Goal: Task Accomplishment & Management: Manage account settings

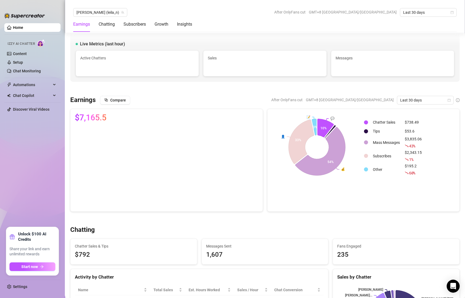
scroll to position [225, 0]
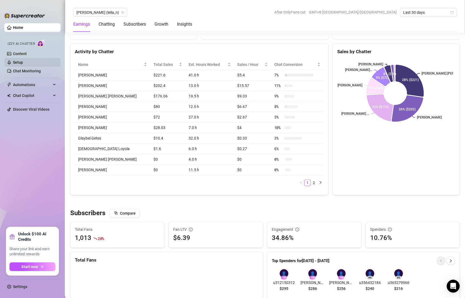
click at [23, 64] on link "Setup" at bounding box center [18, 62] width 10 height 4
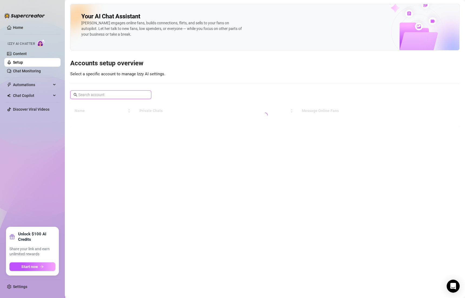
click at [125, 93] on input "text" at bounding box center [110, 95] width 65 height 6
click at [125, 97] on input "edm" at bounding box center [110, 95] width 65 height 6
click at [122, 94] on input "edm" at bounding box center [110, 95] width 65 height 6
type input "edmflo"
type input "e"
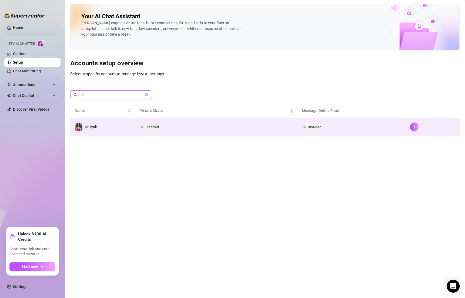
type input "aal"
click at [164, 126] on td "Disabled" at bounding box center [216, 127] width 162 height 18
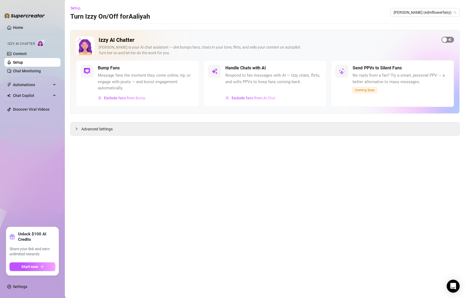
click at [448, 38] on span "button" at bounding box center [447, 40] width 12 height 6
click at [299, 23] on main "Setup Turn Izzy On/Off for [PERSON_NAME] [PERSON_NAME] (edmflowerfairy) Izzy AI…" at bounding box center [265, 149] width 400 height 298
click at [23, 65] on link "Setup" at bounding box center [18, 62] width 10 height 4
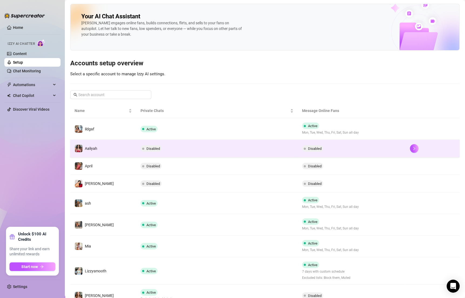
click at [172, 150] on td "Disabled" at bounding box center [217, 149] width 162 height 18
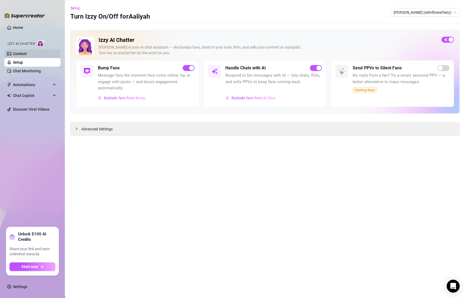
click at [27, 55] on link "Content" at bounding box center [20, 54] width 14 height 4
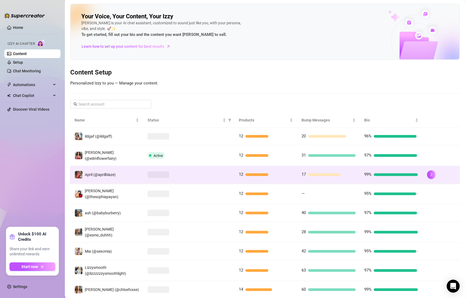
click at [193, 173] on div at bounding box center [188, 174] width 83 height 6
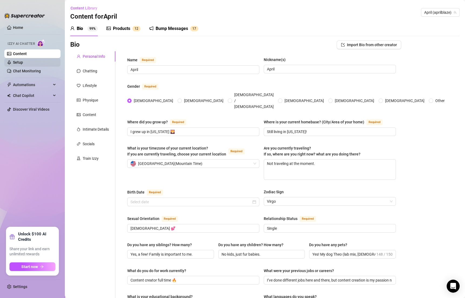
click at [23, 61] on link "Setup" at bounding box center [18, 62] width 10 height 4
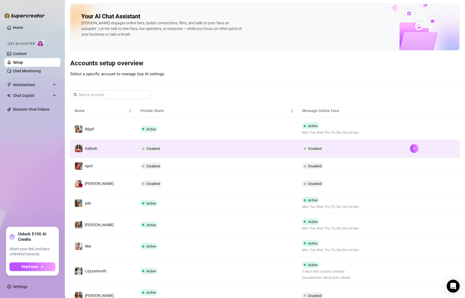
click at [177, 151] on td "Disabled" at bounding box center [217, 149] width 162 height 18
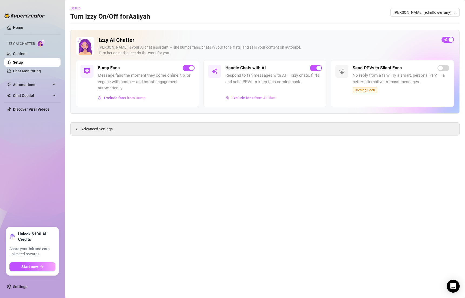
click at [78, 11] on button "Setup" at bounding box center [77, 8] width 15 height 9
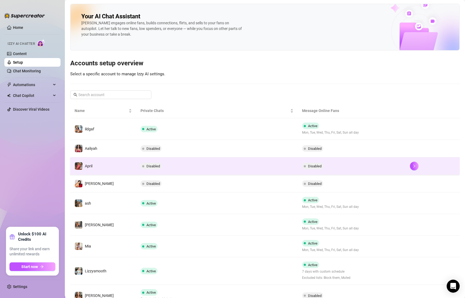
click at [180, 170] on td "Disabled" at bounding box center [217, 166] width 162 height 18
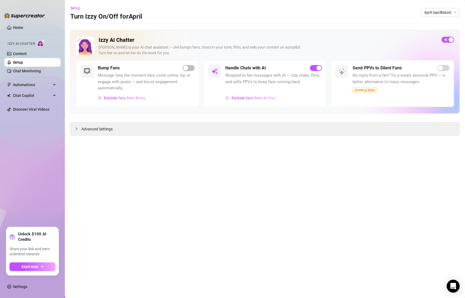
click at [23, 60] on link "Setup" at bounding box center [18, 62] width 10 height 4
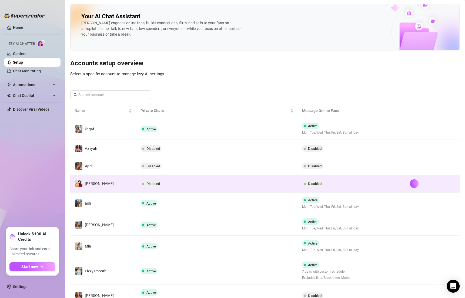
click at [171, 180] on td "Disabled" at bounding box center [217, 184] width 162 height 18
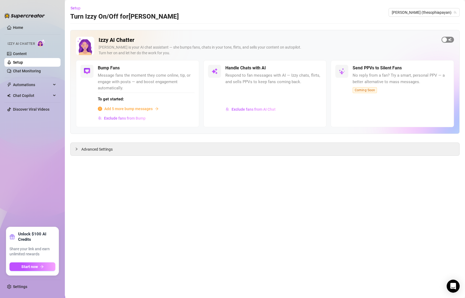
click at [447, 40] on span "button" at bounding box center [447, 40] width 12 height 6
click at [75, 9] on span "Setup" at bounding box center [75, 8] width 10 height 4
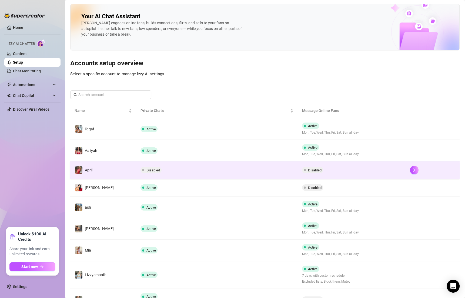
click at [194, 171] on td "Disabled" at bounding box center [217, 170] width 162 height 18
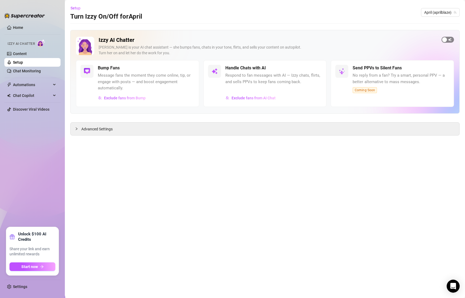
click at [445, 40] on div "button" at bounding box center [444, 39] width 5 height 5
click at [23, 63] on link "Setup" at bounding box center [18, 62] width 10 height 4
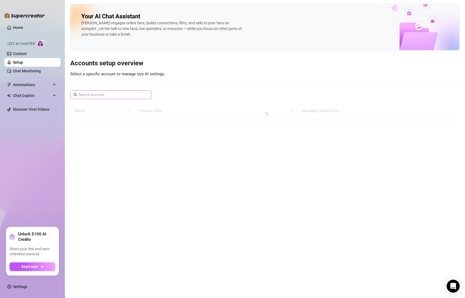
click at [131, 91] on span at bounding box center [110, 94] width 81 height 9
type input "c"
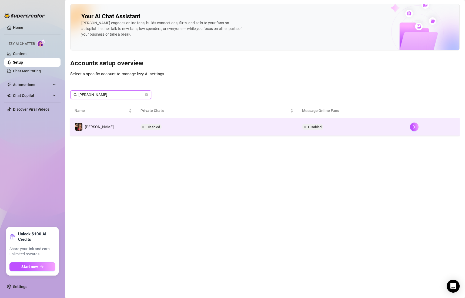
type input "carmela"
click at [165, 124] on td "Disabled" at bounding box center [217, 127] width 162 height 18
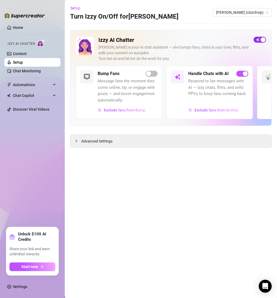
click at [262, 38] on div "button" at bounding box center [263, 39] width 5 height 5
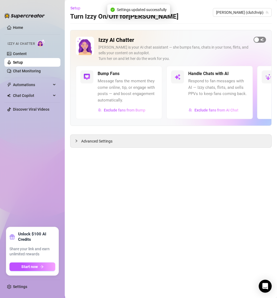
click at [262, 41] on span "button" at bounding box center [260, 40] width 12 height 6
click at [77, 10] on span "Setup" at bounding box center [75, 8] width 10 height 4
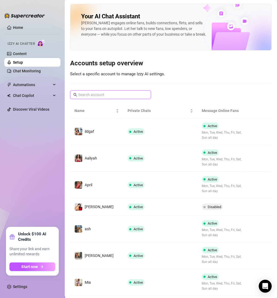
click at [108, 94] on input "text" at bounding box center [110, 95] width 65 height 6
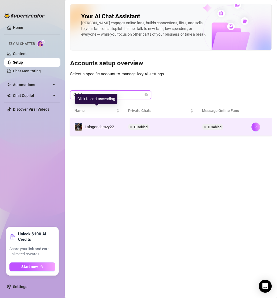
type input "lalo"
click at [121, 123] on td "Lalogonebrazy22" at bounding box center [97, 127] width 54 height 18
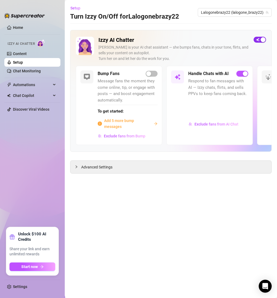
click at [260, 40] on span "button" at bounding box center [260, 40] width 12 height 6
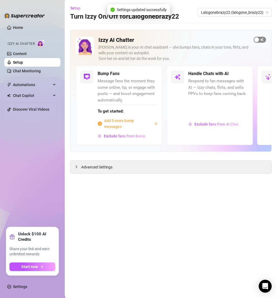
click at [260, 40] on span "button" at bounding box center [260, 40] width 12 height 6
click at [114, 119] on span "Add 5 more bump messages" at bounding box center [128, 124] width 48 height 12
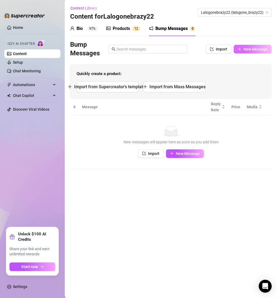
click at [246, 49] on span "New Message" at bounding box center [256, 49] width 24 height 4
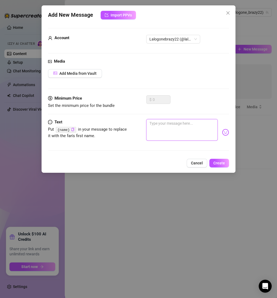
click at [169, 128] on textarea at bounding box center [182, 130] width 72 height 22
type textarea "w"
type textarea "wh"
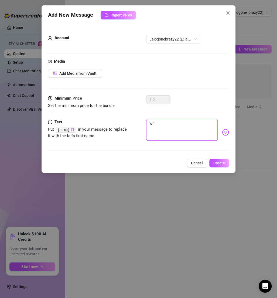
type textarea "wha"
type textarea "what"
type textarea "what'"
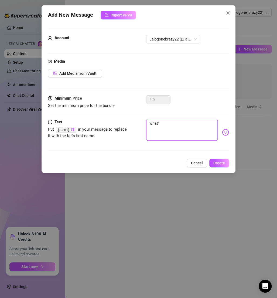
type textarea "what's"
type textarea "what's u"
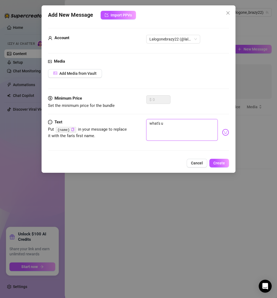
type textarea "what's up"
type textarea "what's up?"
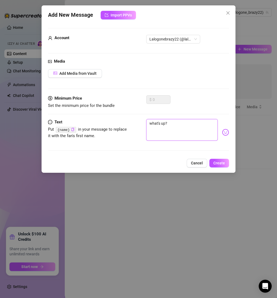
type textarea "what's up?"
click at [216, 159] on button "Create" at bounding box center [220, 163] width 20 height 9
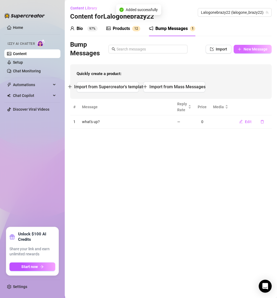
click at [242, 50] on button "New Message" at bounding box center [253, 49] width 38 height 9
type textarea "Type your message here..."
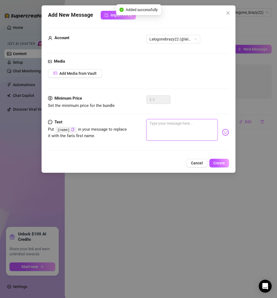
click at [174, 129] on textarea at bounding box center [182, 130] width 72 height 22
type textarea "h"
type textarea "he"
type textarea "hey"
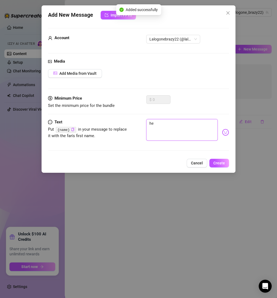
type textarea "hey"
type textarea "heyy"
type textarea "heyyy"
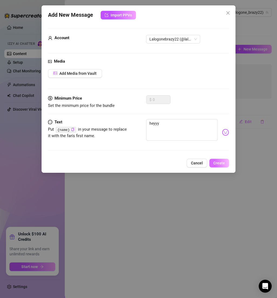
click at [218, 162] on span "Create" at bounding box center [220, 163] width 12 height 4
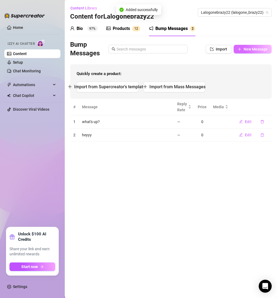
click at [247, 48] on span "New Message" at bounding box center [256, 49] width 24 height 4
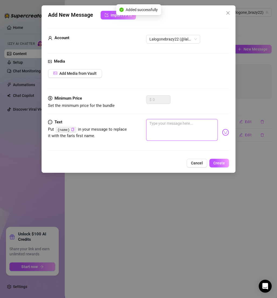
click at [172, 129] on textarea at bounding box center [182, 130] width 72 height 22
click at [197, 160] on button "Cancel" at bounding box center [197, 163] width 21 height 9
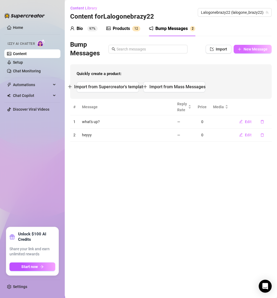
click at [247, 49] on span "New Message" at bounding box center [256, 49] width 24 height 4
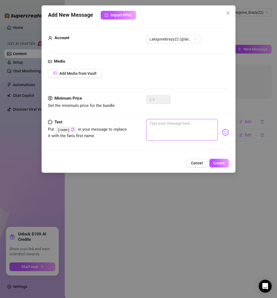
click at [173, 126] on textarea at bounding box center [182, 130] width 72 height 22
type textarea "w"
type textarea "wh"
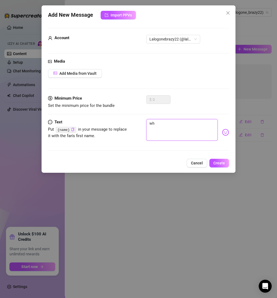
type textarea "wha"
type textarea "what"
type textarea "Type your message here..."
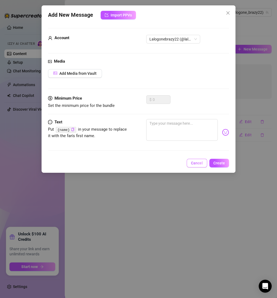
click at [197, 162] on span "Cancel" at bounding box center [197, 163] width 12 height 4
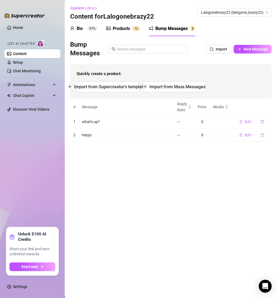
click at [87, 28] on div "Bio 97%" at bounding box center [84, 28] width 28 height 6
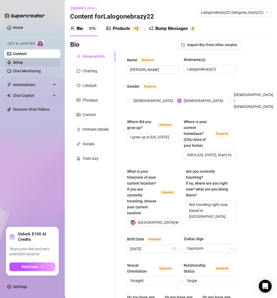
click at [16, 61] on link "Setup" at bounding box center [18, 62] width 10 height 4
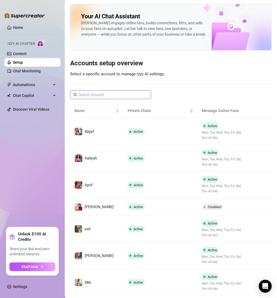
click at [125, 94] on input "text" at bounding box center [110, 95] width 65 height 6
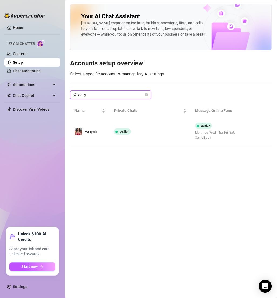
type input "aaliya"
type input "safaree"
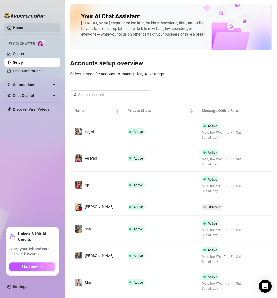
click at [19, 25] on link "Home" at bounding box center [18, 27] width 10 height 4
